Goal: Check status: Check status

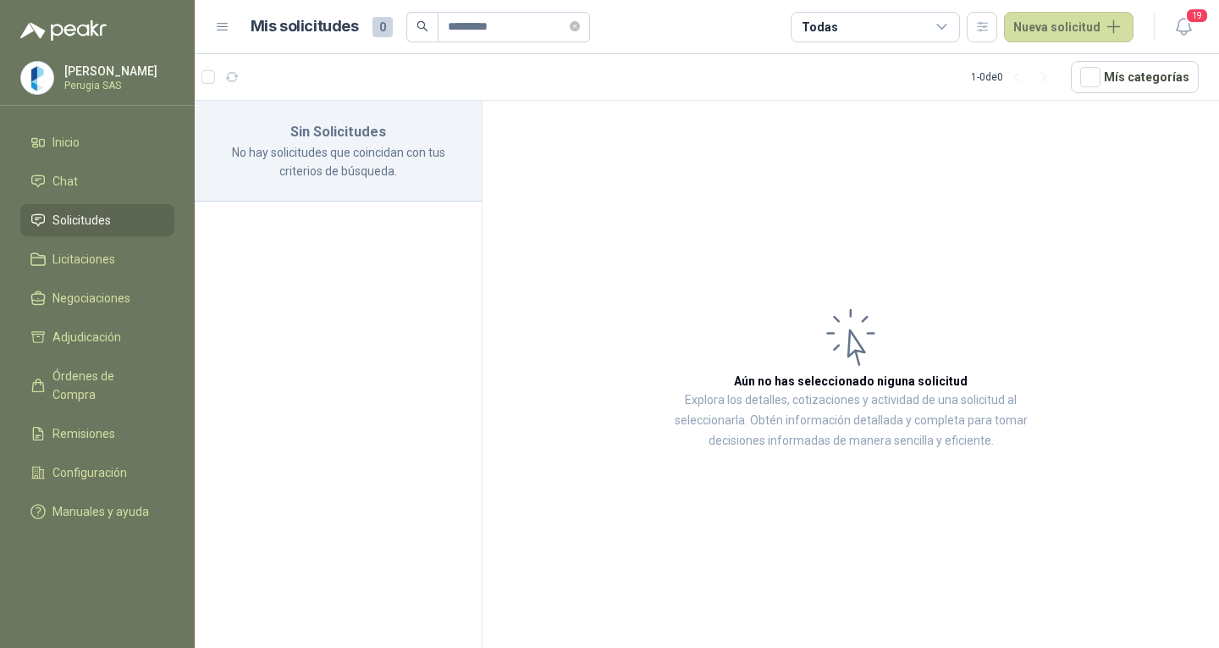
click at [99, 213] on link "Solicitudes" at bounding box center [97, 220] width 154 height 32
click at [97, 216] on span "Solicitudes" at bounding box center [81, 220] width 58 height 19
click at [578, 20] on span "*********" at bounding box center [514, 27] width 152 height 30
click at [580, 26] on icon "close-circle" at bounding box center [575, 26] width 10 height 10
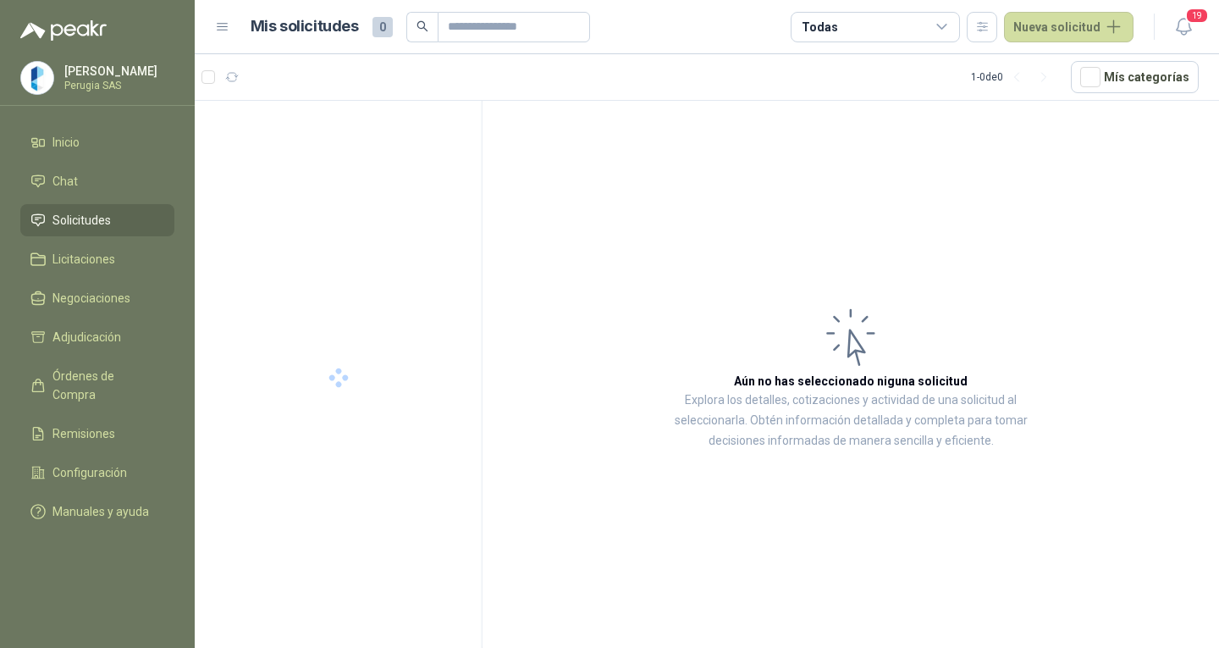
click at [78, 221] on span "Solicitudes" at bounding box center [81, 220] width 58 height 19
click at [79, 221] on span "Solicitudes" at bounding box center [81, 220] width 58 height 19
click at [83, 221] on span "Solicitudes" at bounding box center [81, 220] width 58 height 19
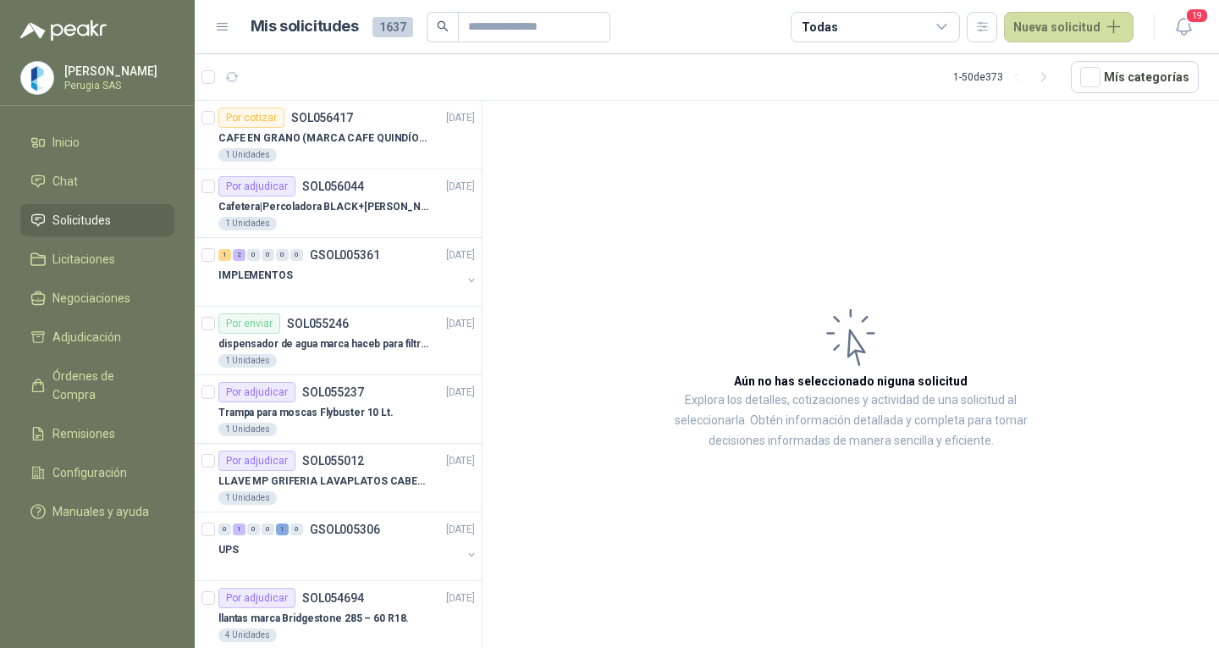
click at [83, 221] on span "Solicitudes" at bounding box center [81, 220] width 58 height 19
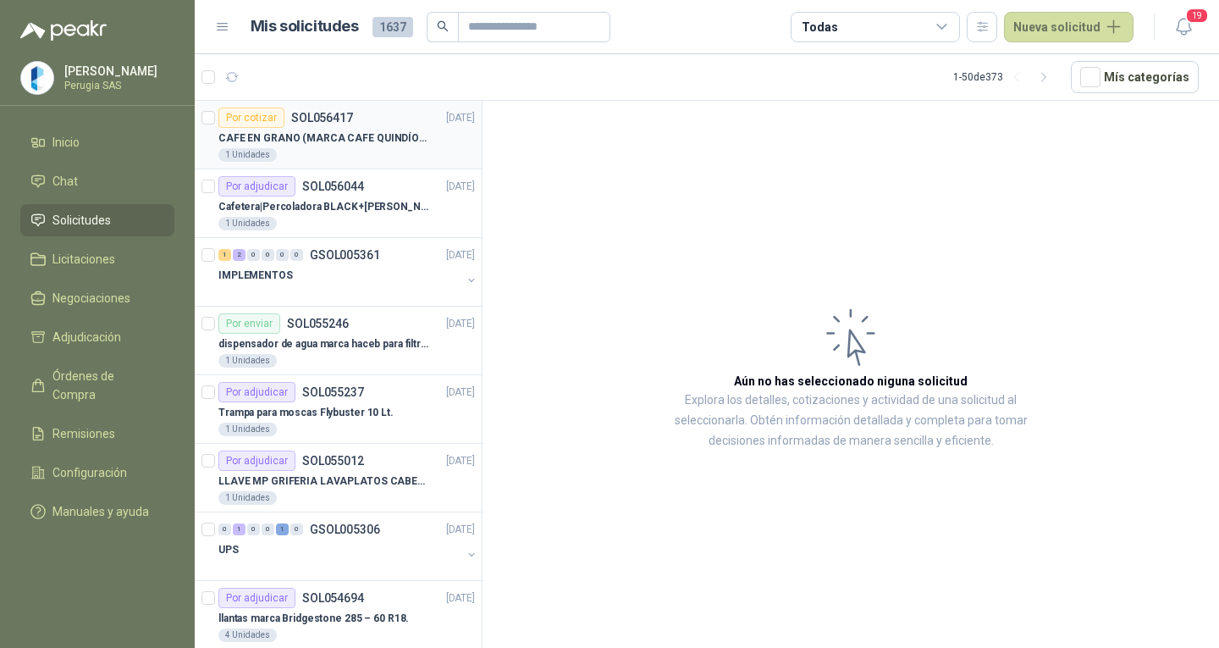
click at [316, 158] on div "1 Unidades" at bounding box center [346, 155] width 257 height 14
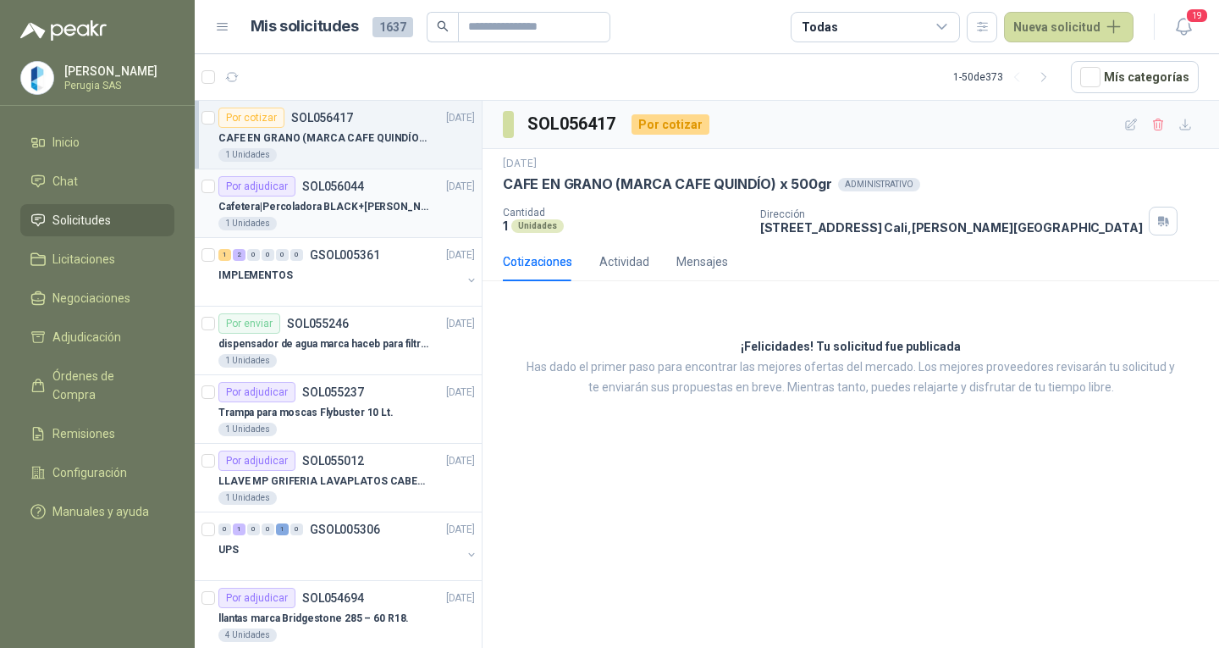
click at [336, 213] on p "Cafetera|Percoladora BLACK+[PERSON_NAME] 30 Tazas CMU3000 Plateado" at bounding box center [323, 207] width 211 height 16
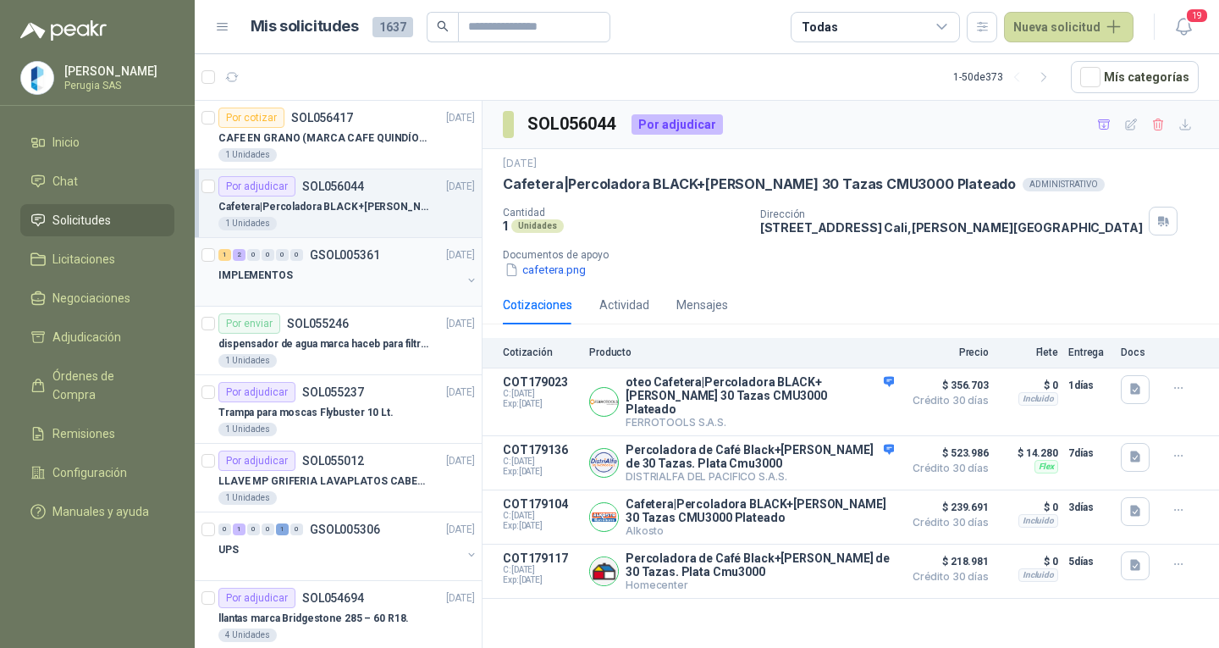
click at [367, 256] on p "GSOL005361" at bounding box center [345, 255] width 70 height 12
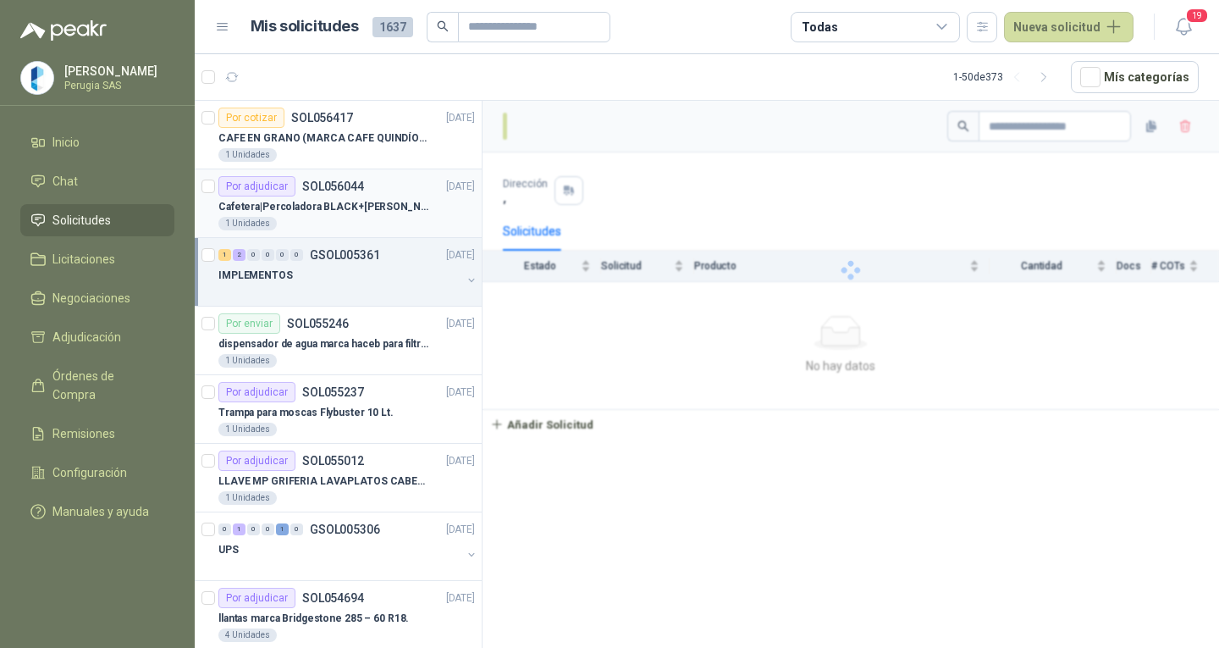
click at [354, 202] on p "Cafetera|Percoladora BLACK+[PERSON_NAME] 30 Tazas CMU3000 Plateado" at bounding box center [323, 207] width 211 height 16
